Goal: Find specific page/section: Find specific page/section

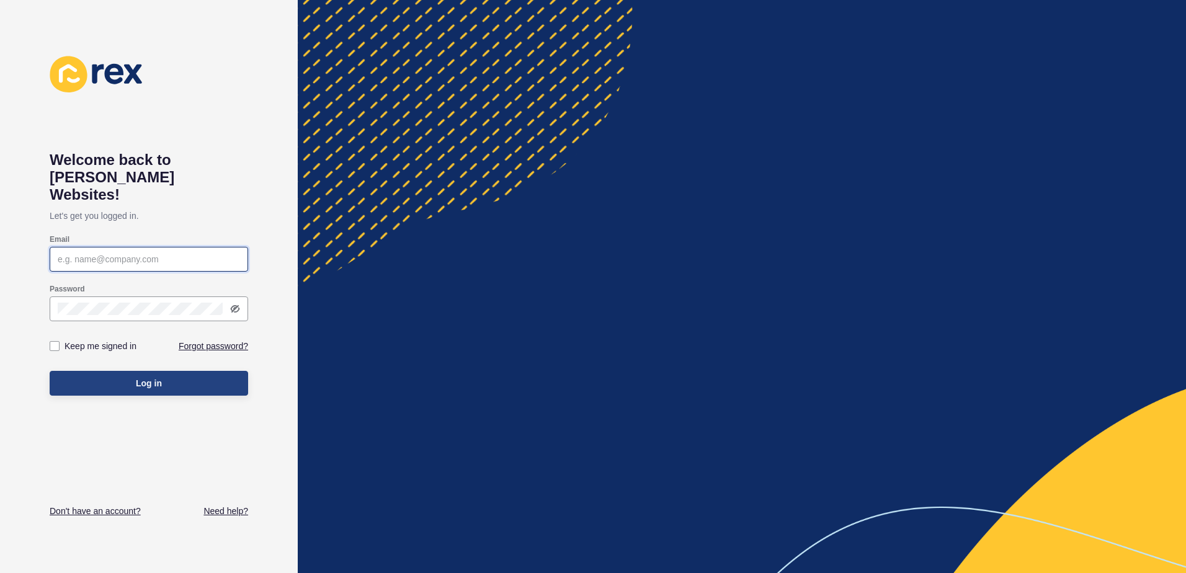
type input "[EMAIL_ADDRESS][DOMAIN_NAME]"
click at [154, 371] on button "Log in" at bounding box center [149, 383] width 199 height 25
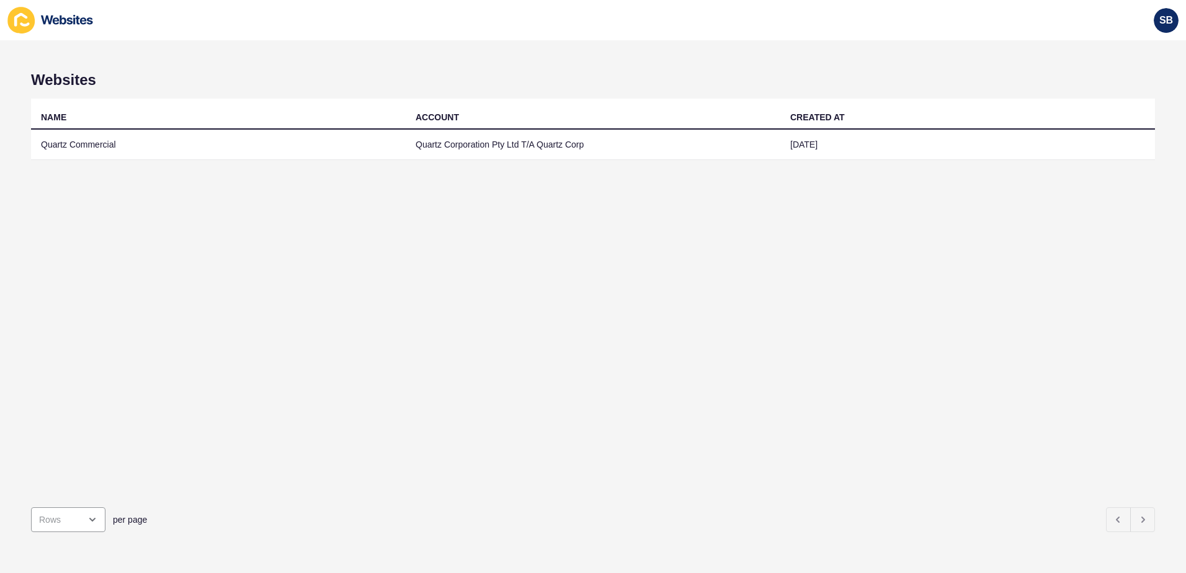
click at [458, 221] on div "NAME ACCOUNT CREATED AT Quartz Commercial Quartz Corporation Pty Ltd T/A Quartz…" at bounding box center [593, 298] width 1124 height 399
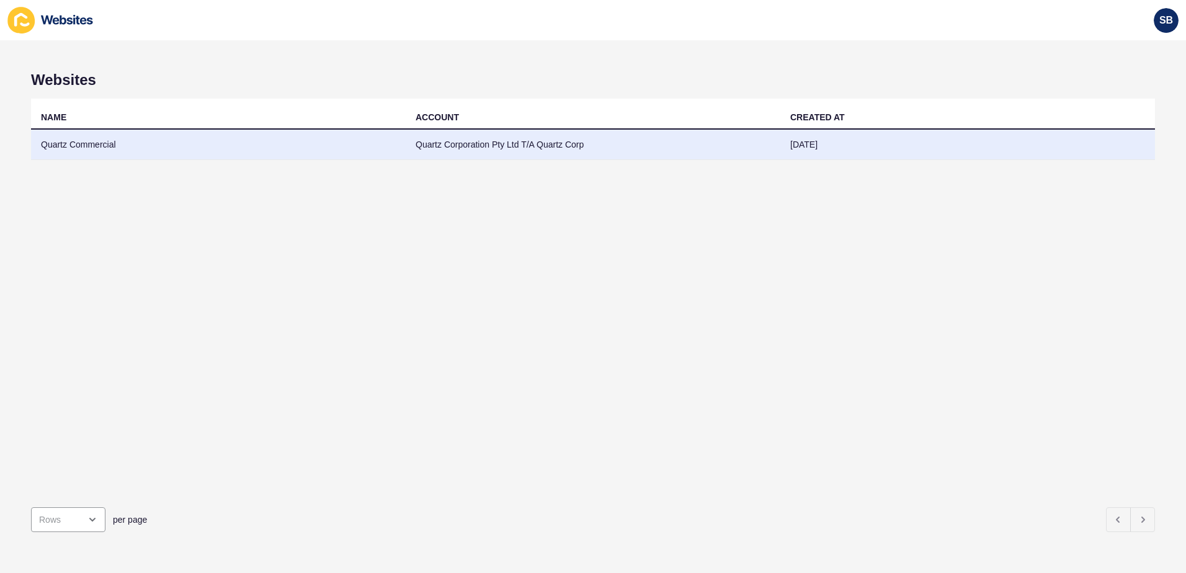
click at [186, 141] on td "Quartz Commercial" at bounding box center [218, 145] width 375 height 30
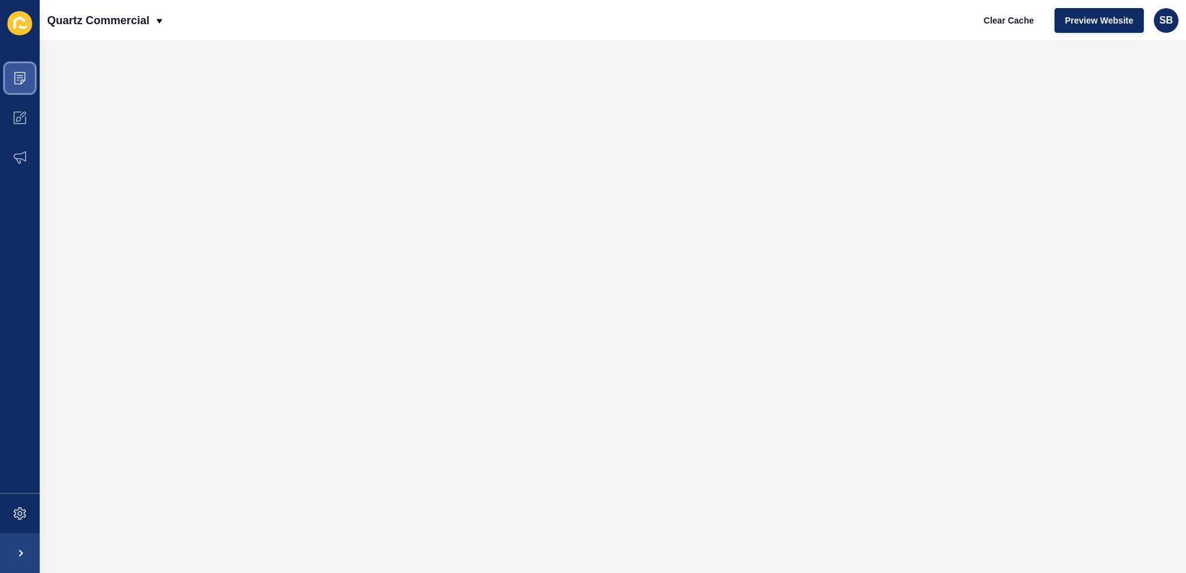
click at [15, 77] on icon at bounding box center [19, 78] width 11 height 12
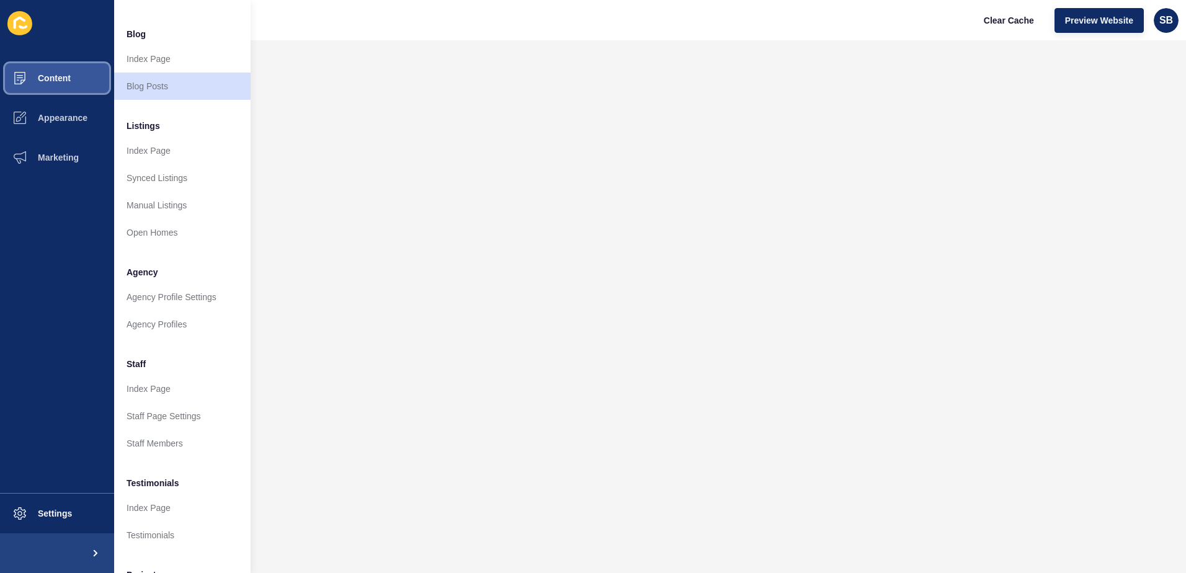
scroll to position [163, 0]
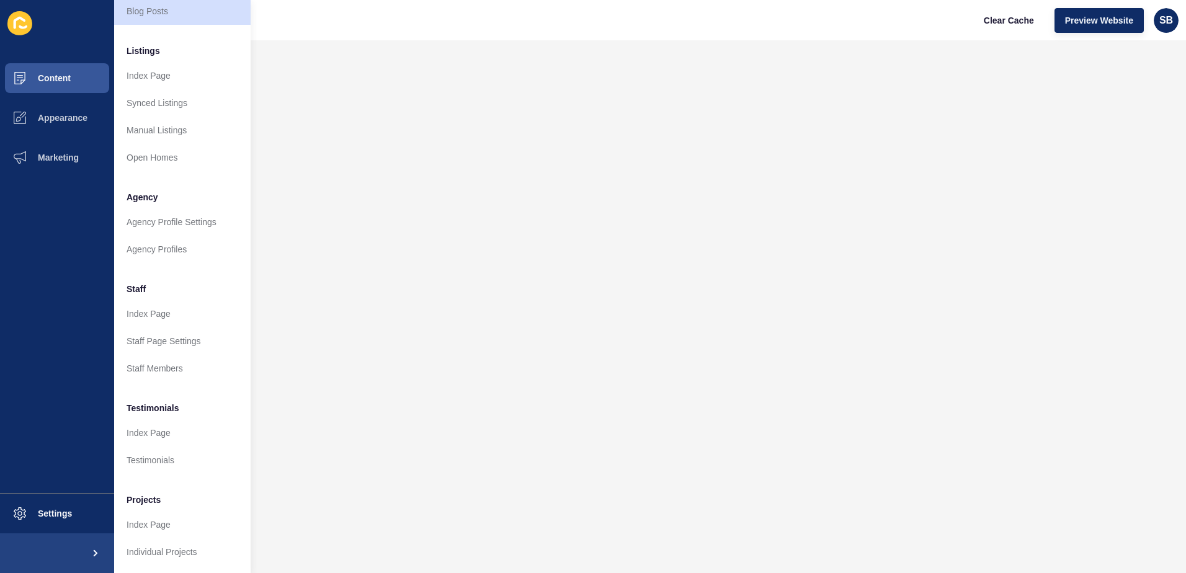
click at [190, 396] on li "Testimonials" at bounding box center [182, 407] width 136 height 25
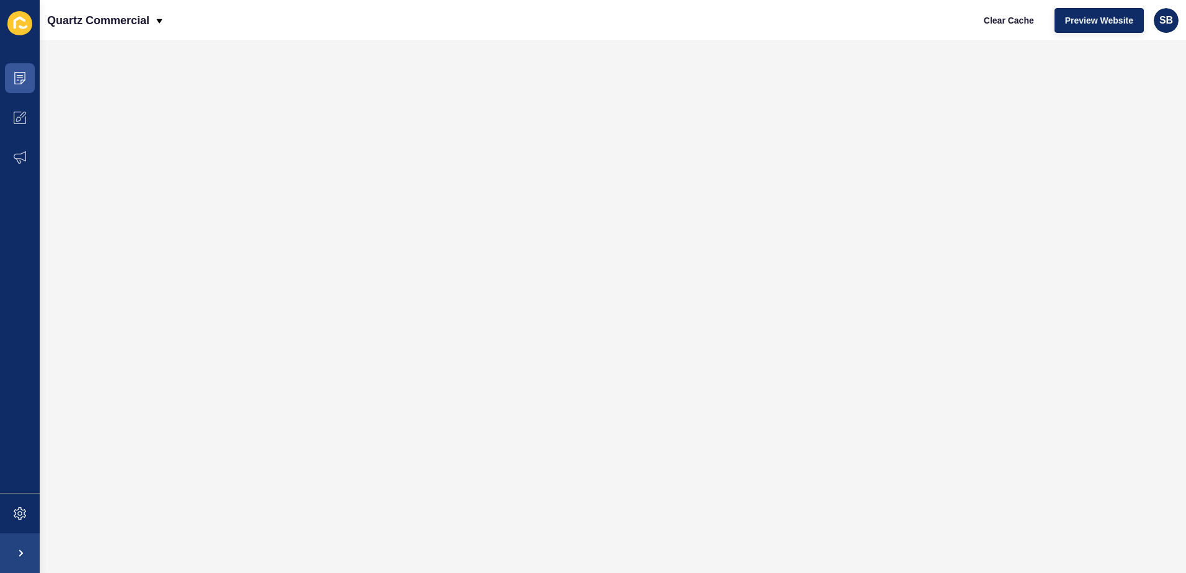
scroll to position [0, 0]
click at [162, 28] on div "Quartz Commercial" at bounding box center [105, 20] width 117 height 31
click at [18, 82] on icon at bounding box center [20, 78] width 12 height 12
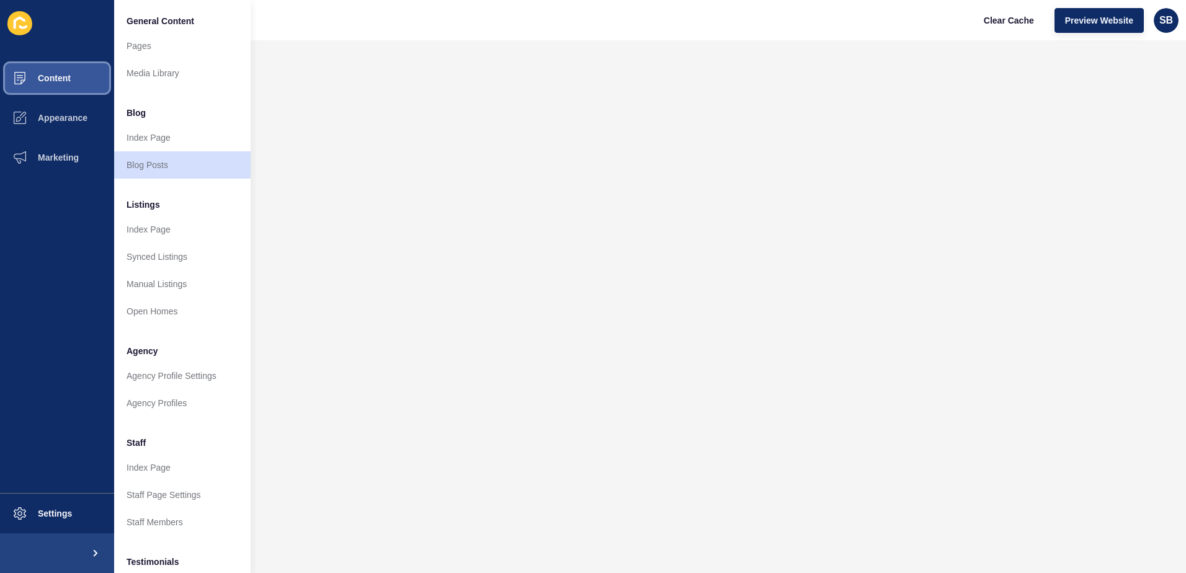
scroll to position [163, 0]
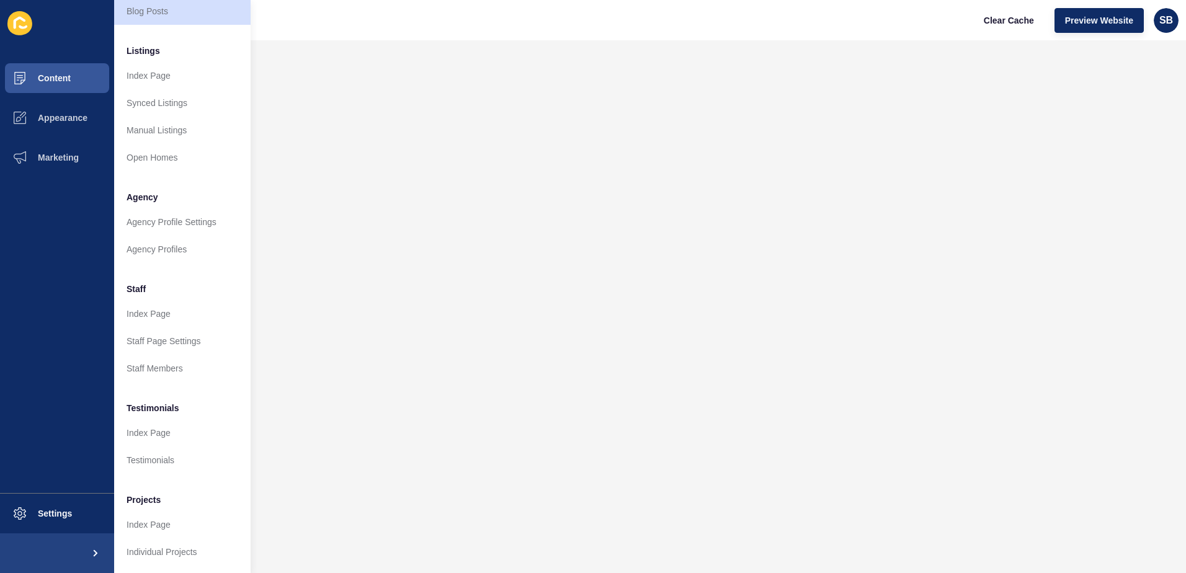
click at [190, 403] on li "Testimonials" at bounding box center [182, 407] width 136 height 25
click at [181, 456] on link "Testimonials" at bounding box center [182, 460] width 136 height 27
